Goal: Information Seeking & Learning: Learn about a topic

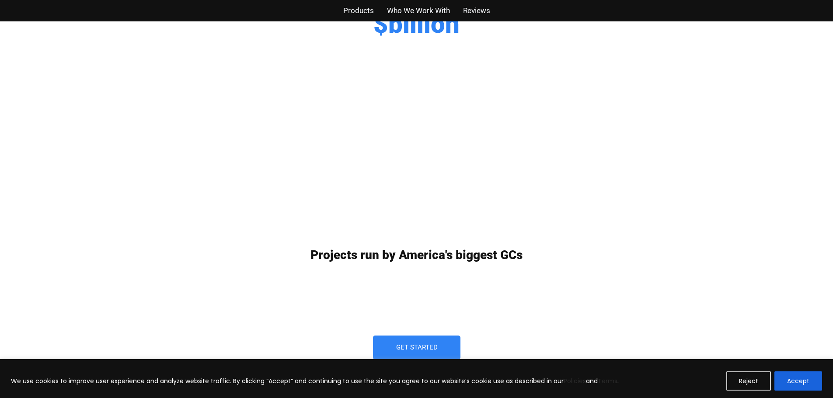
scroll to position [2241, 0]
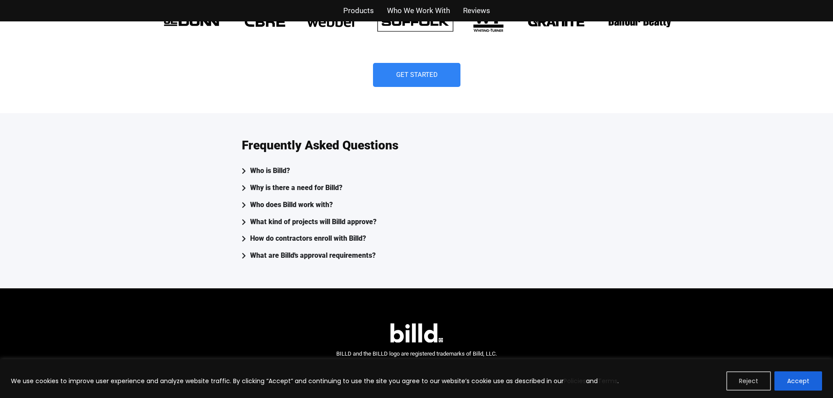
click at [763, 387] on button "Reject" at bounding box center [748, 381] width 45 height 19
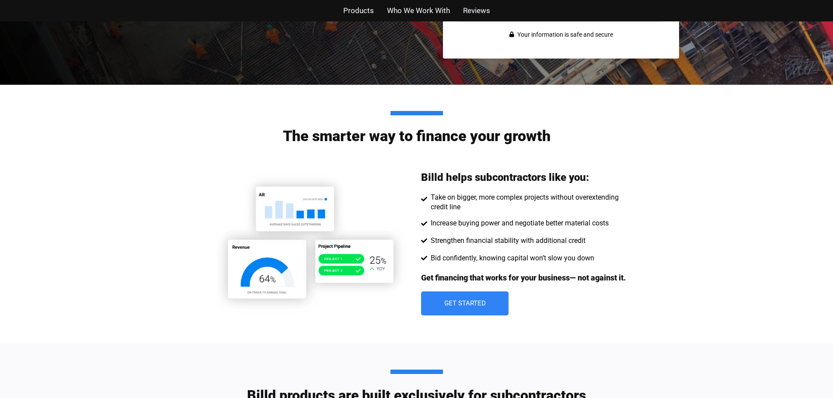
scroll to position [0, 0]
